Goal: Navigation & Orientation: Understand site structure

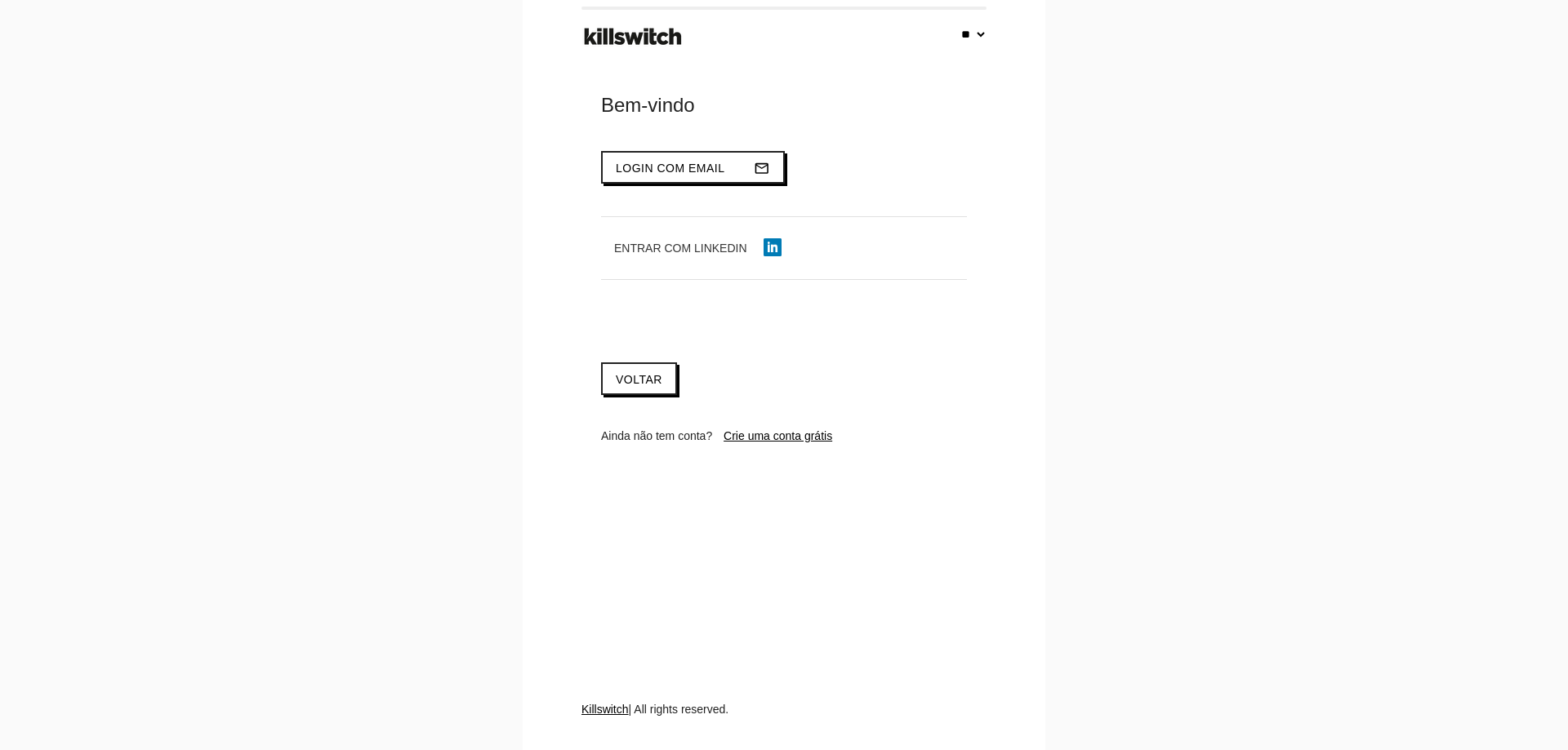
select select "**"
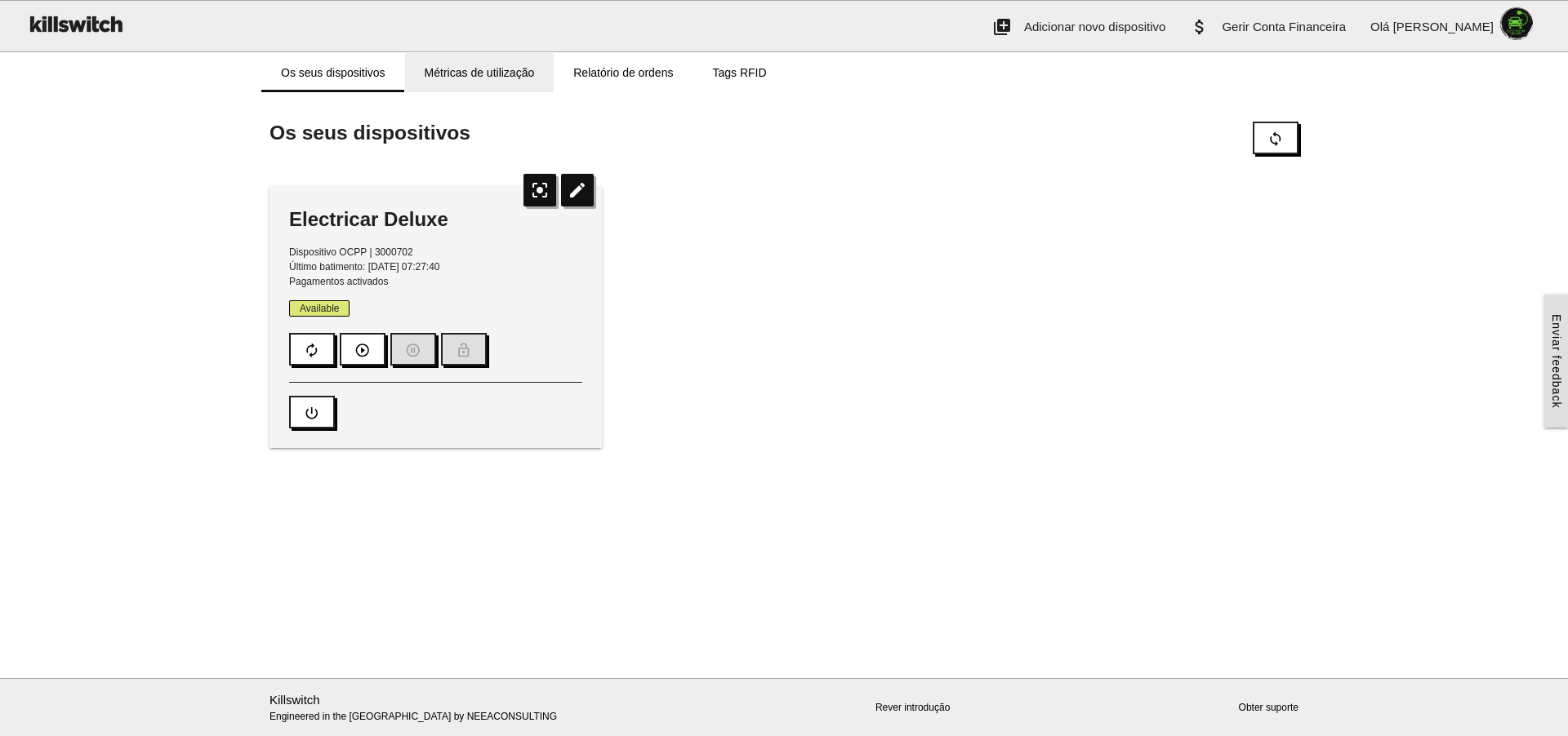
click at [518, 70] on link "Métricas de utilização" at bounding box center [480, 72] width 149 height 39
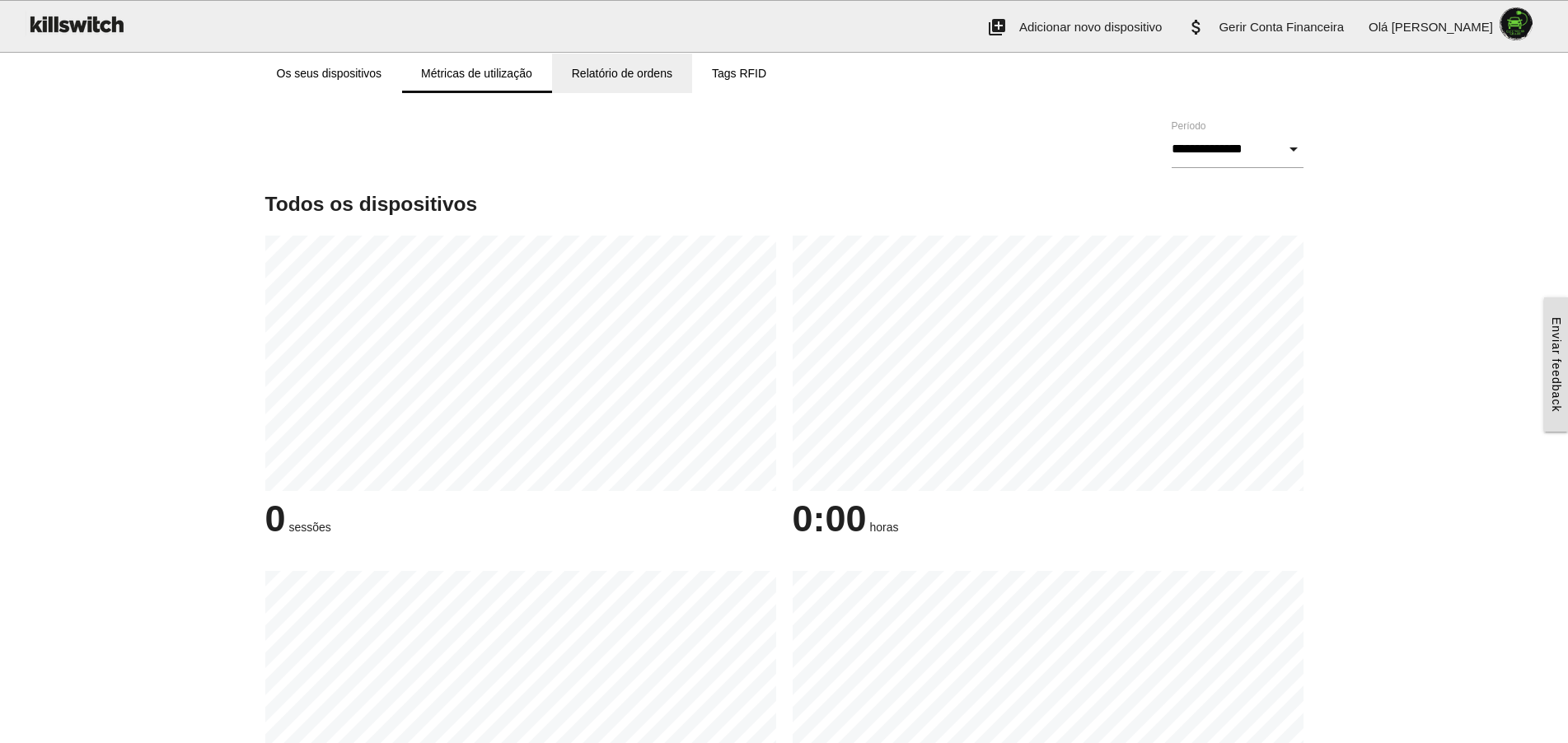
click at [617, 78] on link "Relatório de ordens" at bounding box center [622, 73] width 140 height 39
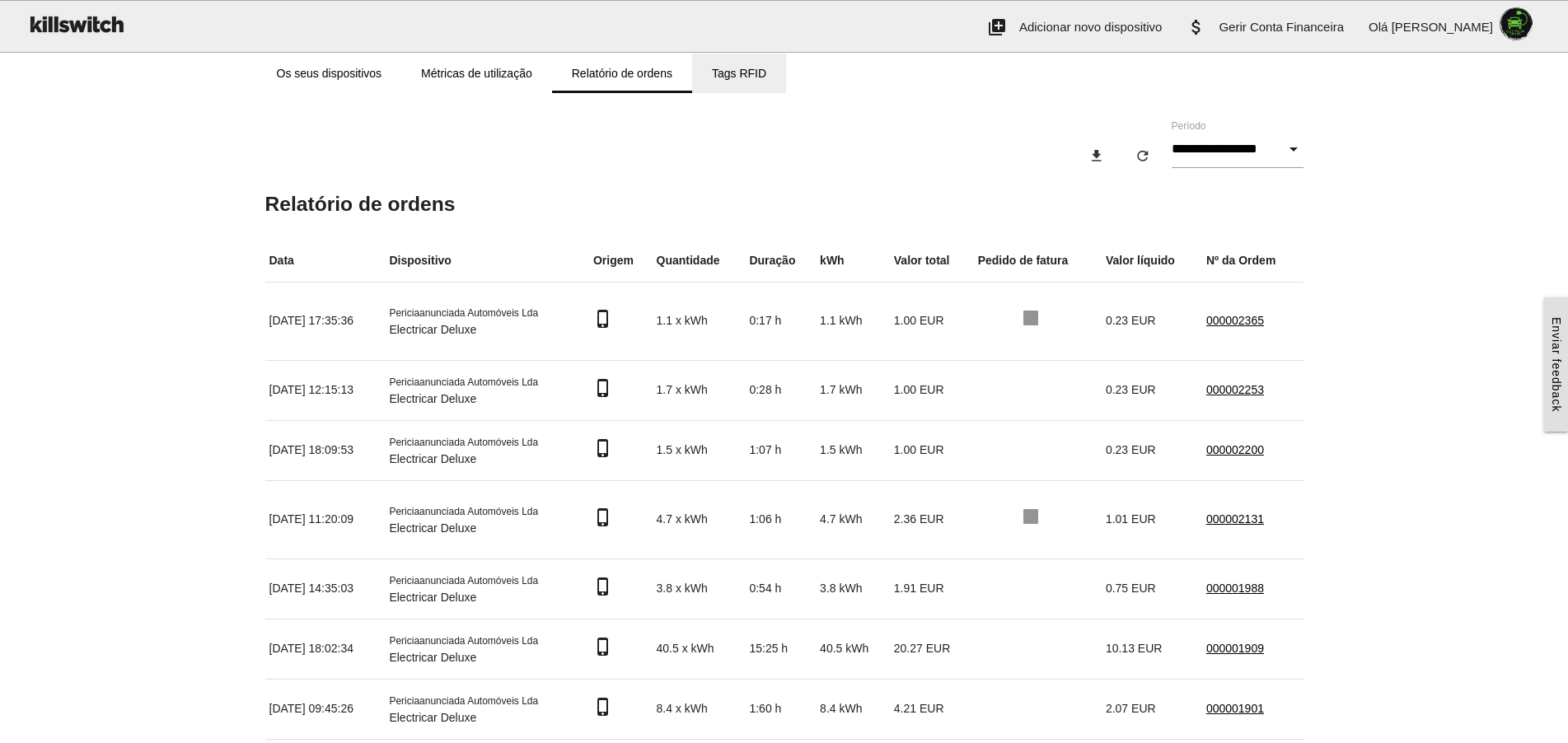
click at [753, 74] on link "Tags RFID" at bounding box center [739, 73] width 94 height 39
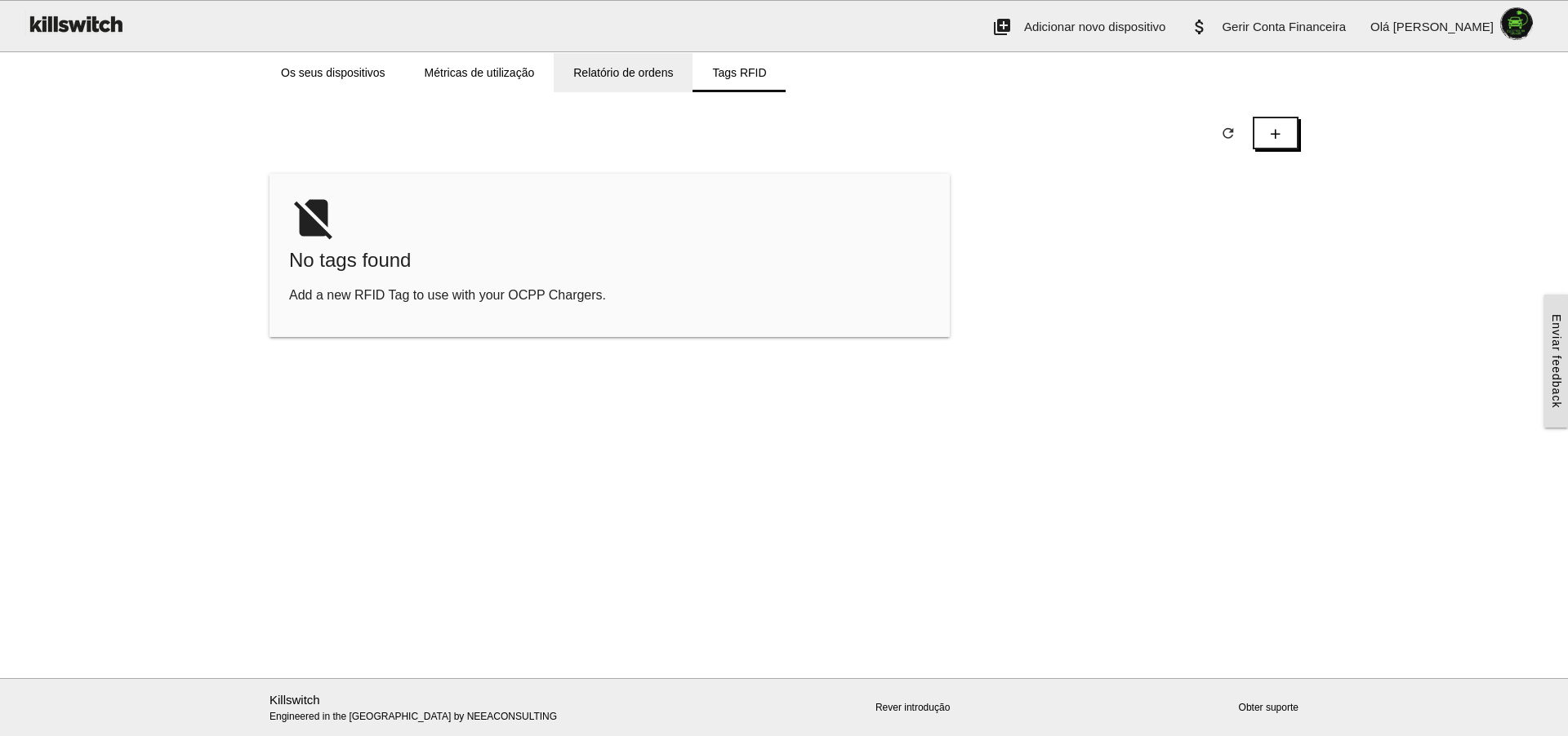
click at [643, 74] on link "Relatório de ordens" at bounding box center [623, 72] width 138 height 39
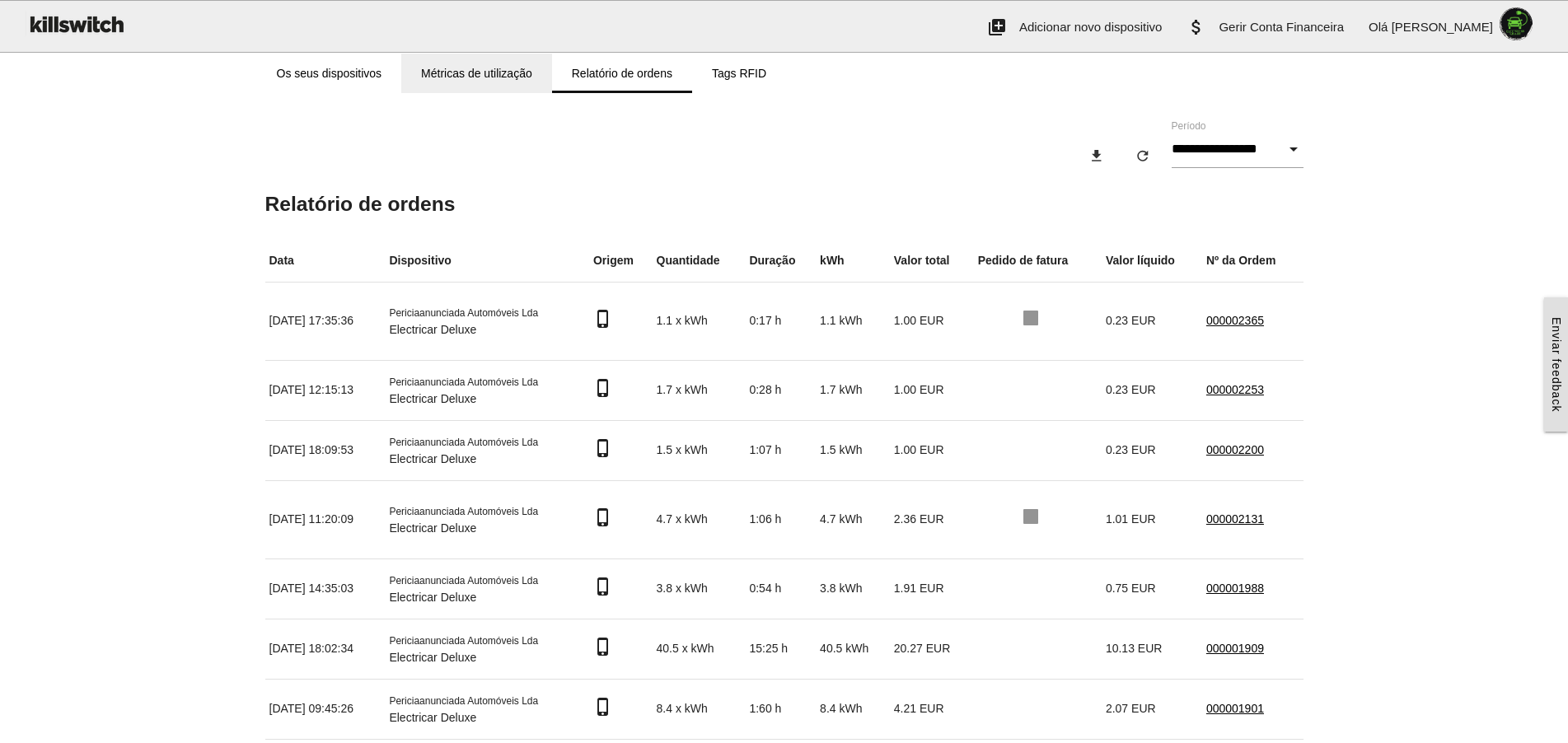
click at [520, 79] on link "Métricas de utilização" at bounding box center [477, 73] width 151 height 39
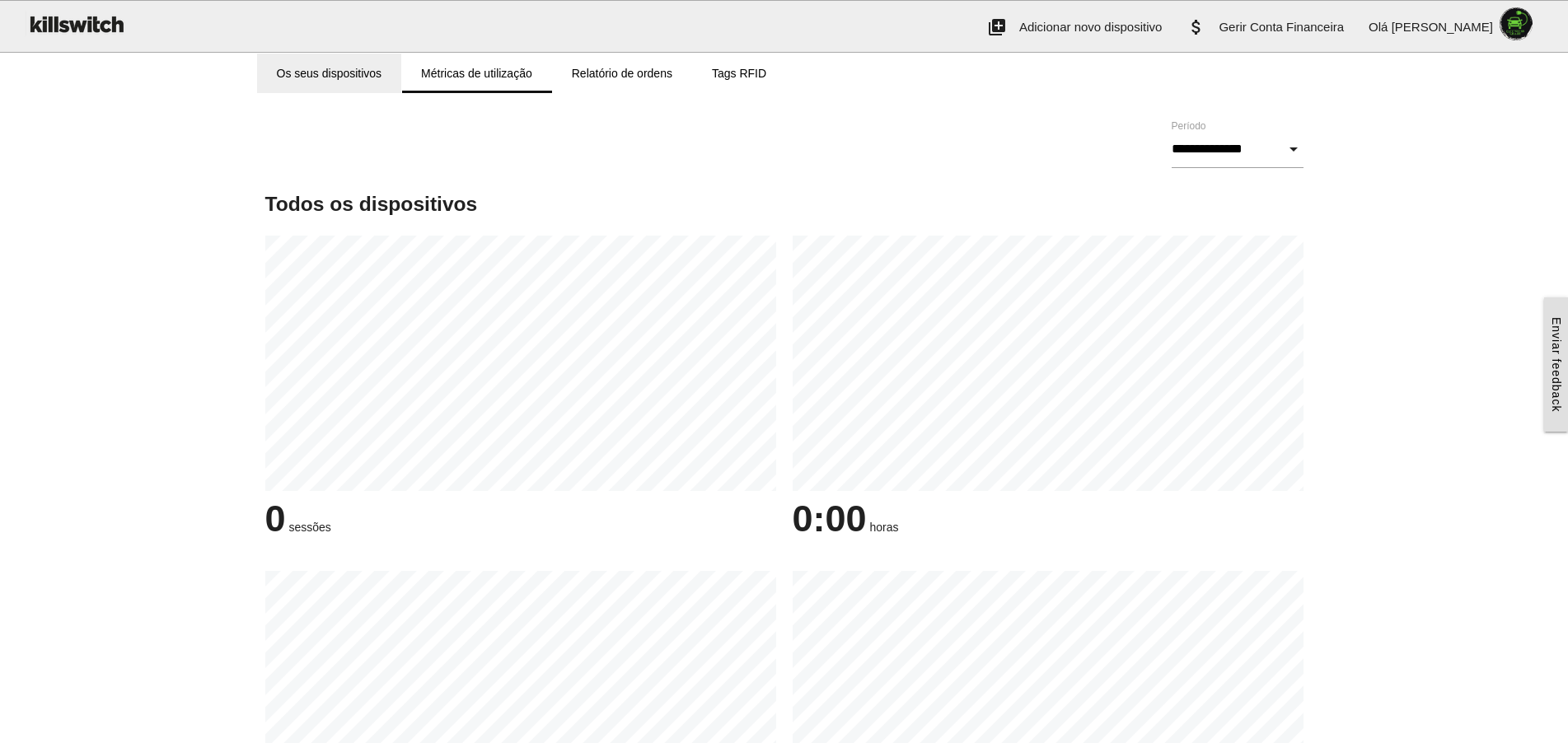
click at [333, 80] on link "Os seus dispositivos" at bounding box center [329, 73] width 145 height 39
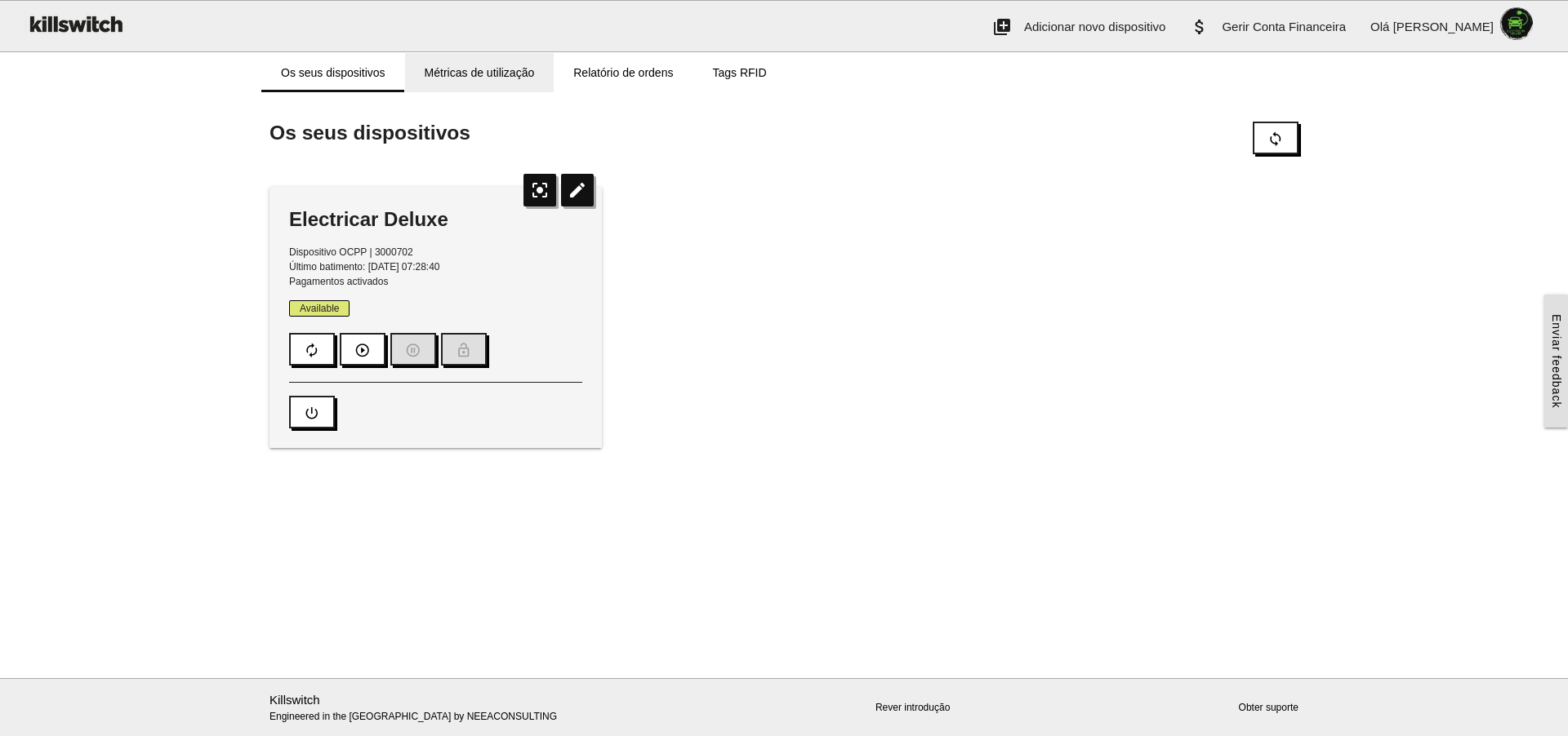
click at [493, 63] on link "Métricas de utilização" at bounding box center [480, 72] width 149 height 39
